Goal: Task Accomplishment & Management: Complete application form

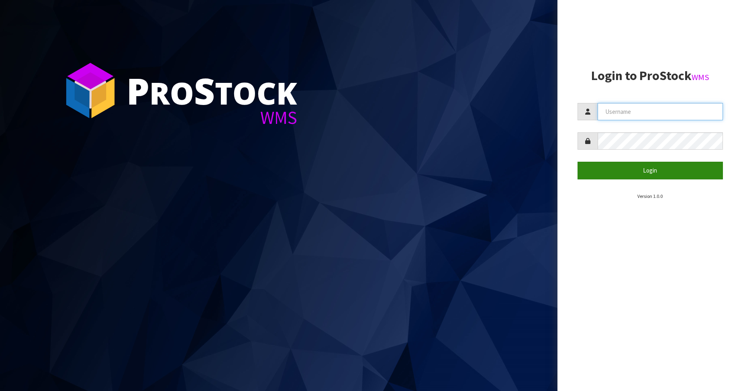
type input "Australianclutch"
click at [672, 166] on button "Login" at bounding box center [651, 170] width 146 height 17
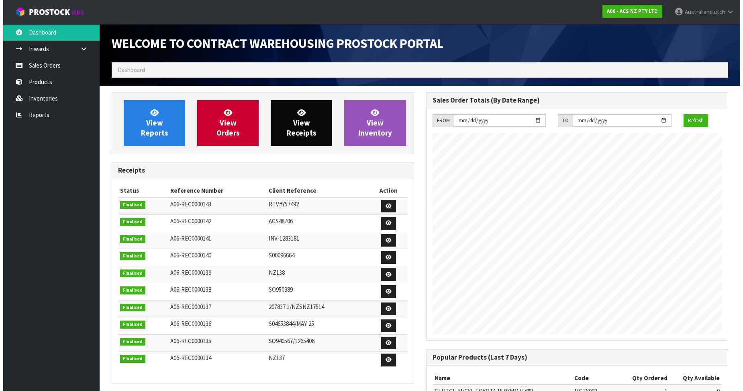
scroll to position [446, 314]
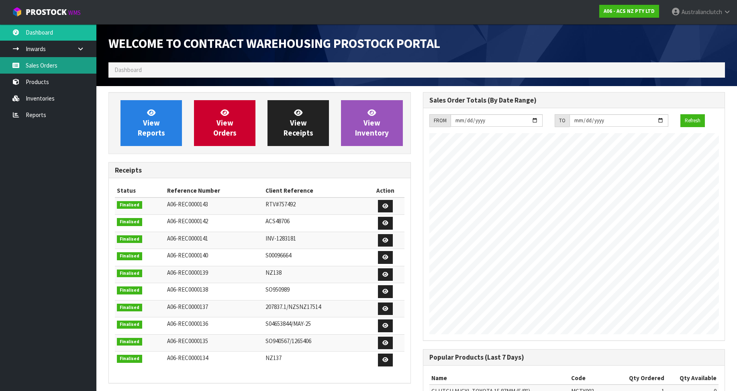
click at [75, 64] on link "Sales Orders" at bounding box center [48, 65] width 96 height 16
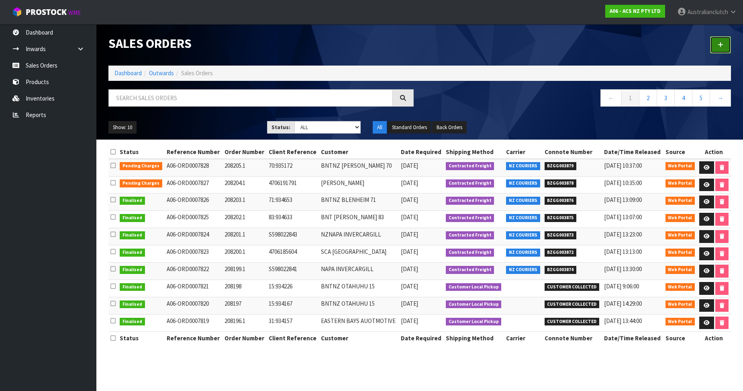
click at [721, 48] on link at bounding box center [720, 44] width 21 height 17
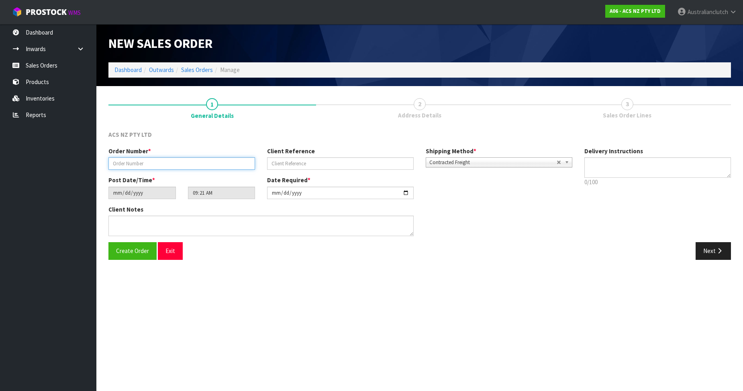
click at [147, 160] on input "text" at bounding box center [182, 163] width 147 height 12
paste input "208206.1"
type input "208206.1"
click at [286, 160] on input "text" at bounding box center [340, 163] width 147 height 12
paste input "8:935319"
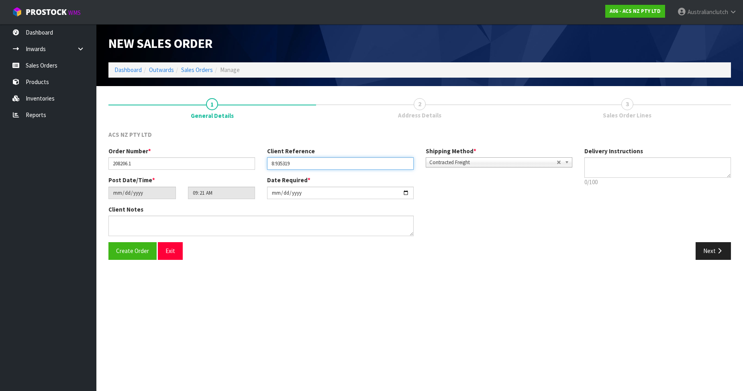
type input "8:935319"
click at [621, 165] on textarea at bounding box center [658, 167] width 147 height 20
type textarea "PLEASE SEND VIA NZC"
click at [709, 255] on button "Next" at bounding box center [713, 250] width 35 height 17
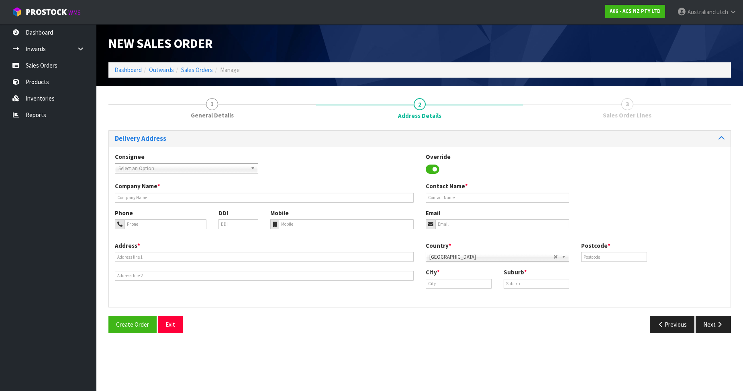
click at [181, 169] on span "Select an Option" at bounding box center [183, 169] width 129 height 10
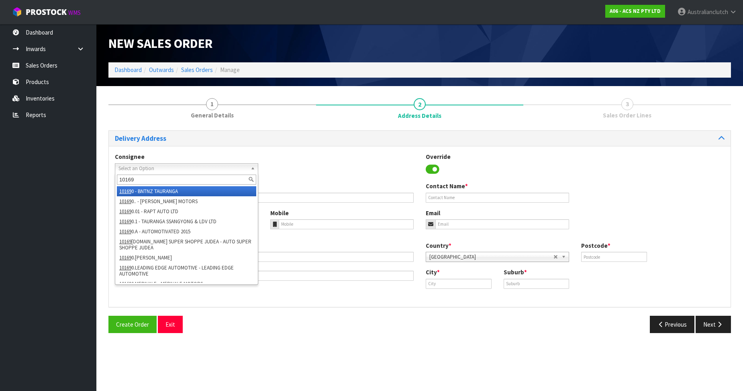
type input "101696"
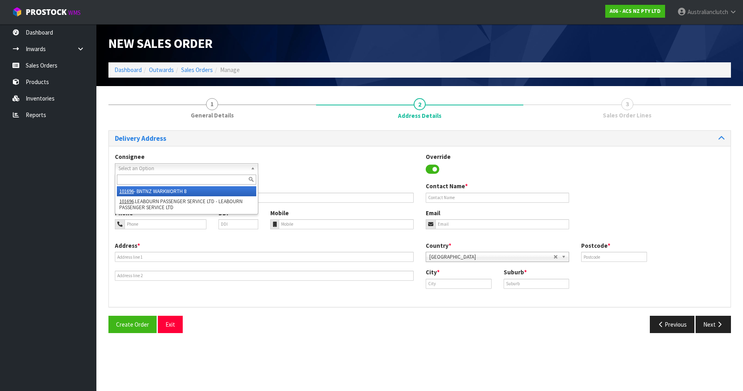
type input "BNTNZ WARKWORTH 8"
type input "[STREET_ADDRESS]"
type input "910"
type input "WARKWORTH"
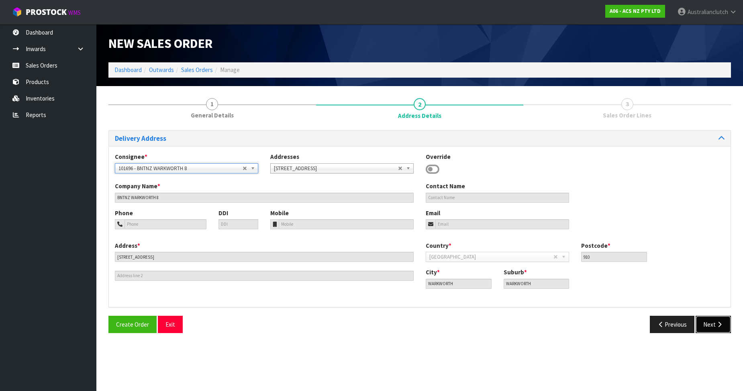
click at [727, 331] on button "Next" at bounding box center [713, 323] width 35 height 17
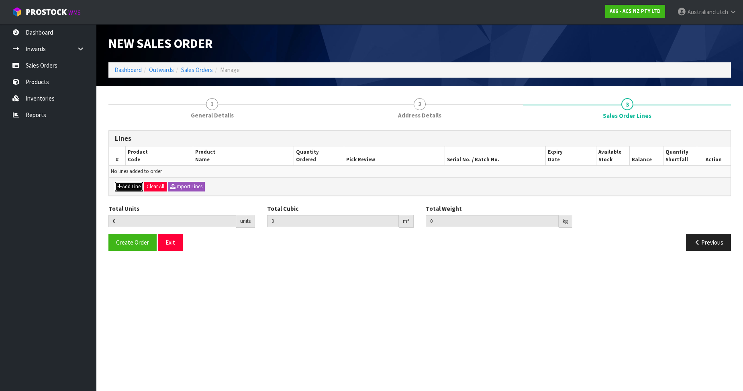
click at [129, 190] on button "Add Line" at bounding box center [129, 187] width 28 height 10
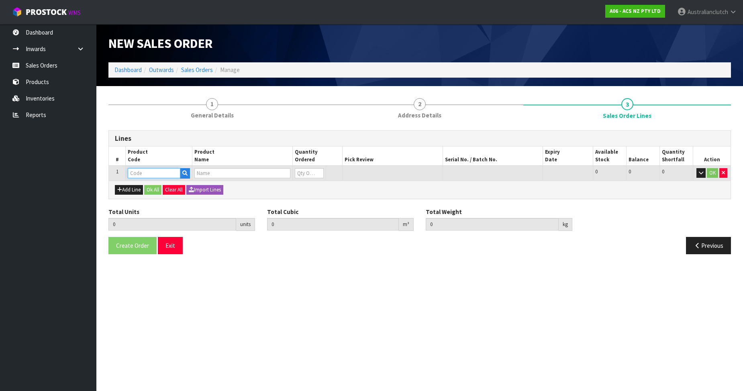
click at [144, 174] on input "text" at bounding box center [154, 173] width 53 height 10
paste input "KTY23593"
type input "KTY23593"
click at [173, 183] on link "KTY23593" at bounding box center [159, 186] width 63 height 11
type input "KTY23593"
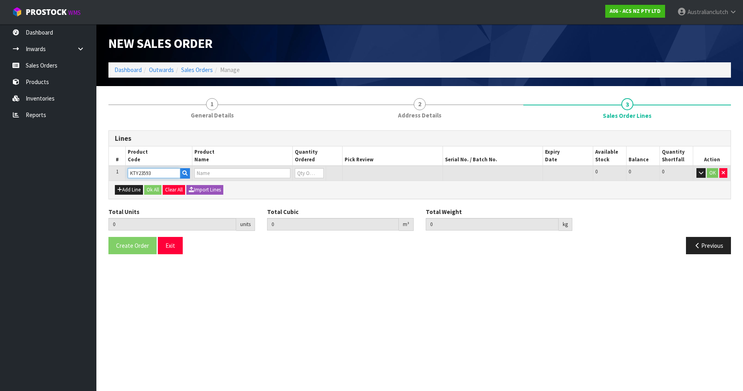
type input "0.000000"
type input "0.000"
type input "KIT STD TOYOTA ALTEZZA 2.0L INC SMF"
type input "0"
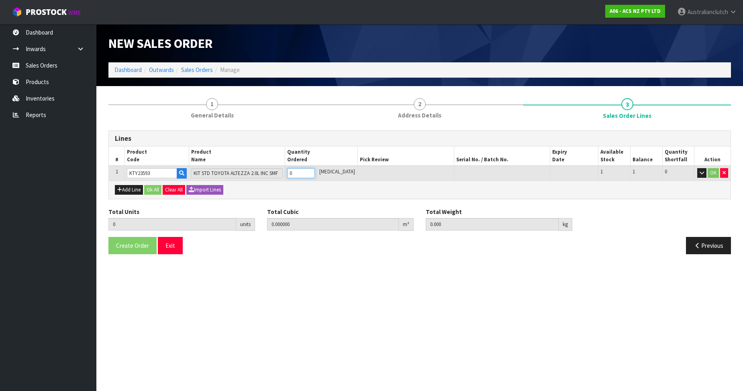
type input "1"
type input "0.0442"
type input "19.93"
type input "1"
click at [315, 172] on input "1" at bounding box center [301, 173] width 28 height 10
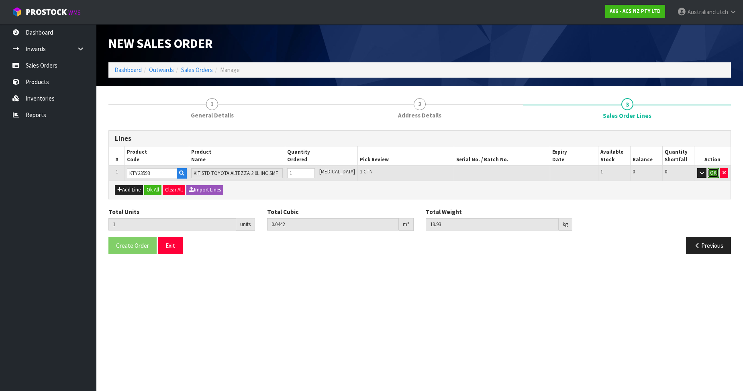
click at [713, 171] on button "OK" at bounding box center [713, 173] width 11 height 10
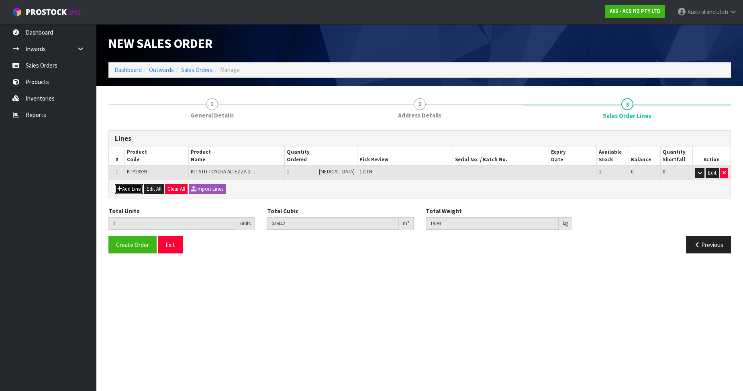
click at [127, 191] on button "Add Line" at bounding box center [129, 189] width 28 height 10
type input "0"
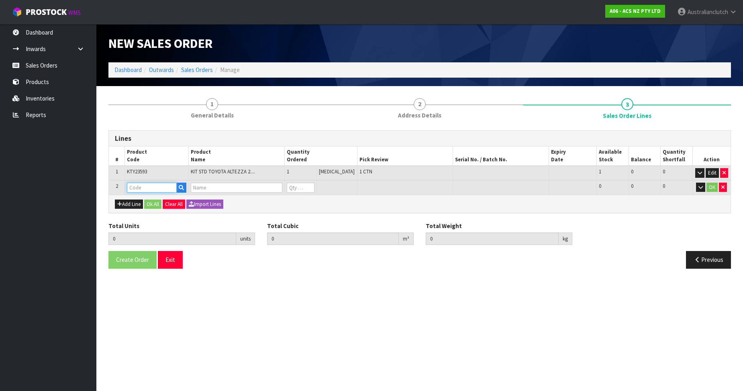
click at [155, 187] on input "text" at bounding box center [152, 187] width 50 height 10
paste input "KTY23093"
type input "KTY23093"
click at [178, 199] on link "KTY23093" at bounding box center [159, 201] width 63 height 11
type input "KTY23093"
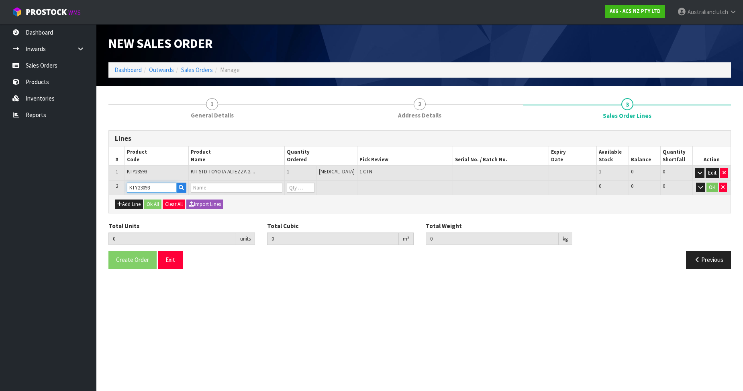
type input "1"
type input "0.0442"
type input "19.93"
type input "KIT STD TOYOTA ALTEZZA 2.0L"
type input "0"
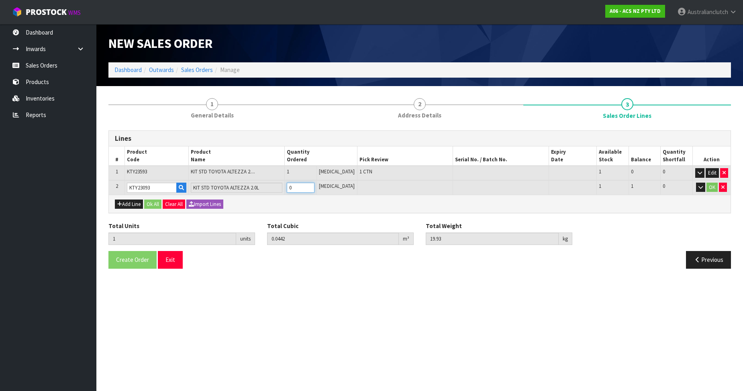
type input "2"
type input "0.05474"
type input "27.16"
type input "1"
click at [315, 186] on input "1" at bounding box center [301, 187] width 28 height 10
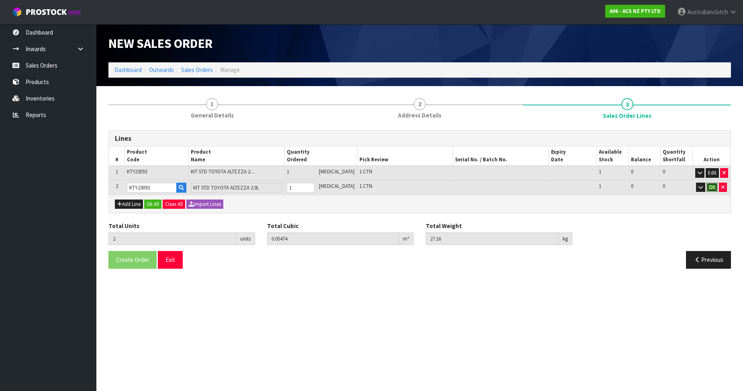
click at [713, 187] on button "OK" at bounding box center [712, 187] width 11 height 10
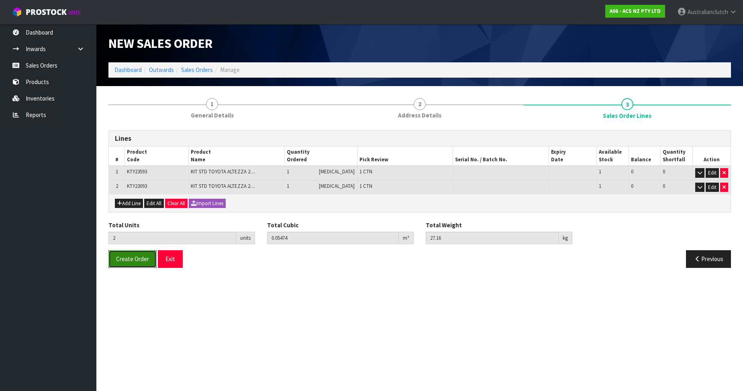
click at [146, 254] on button "Create Order" at bounding box center [133, 258] width 48 height 17
